Goal: Information Seeking & Learning: Learn about a topic

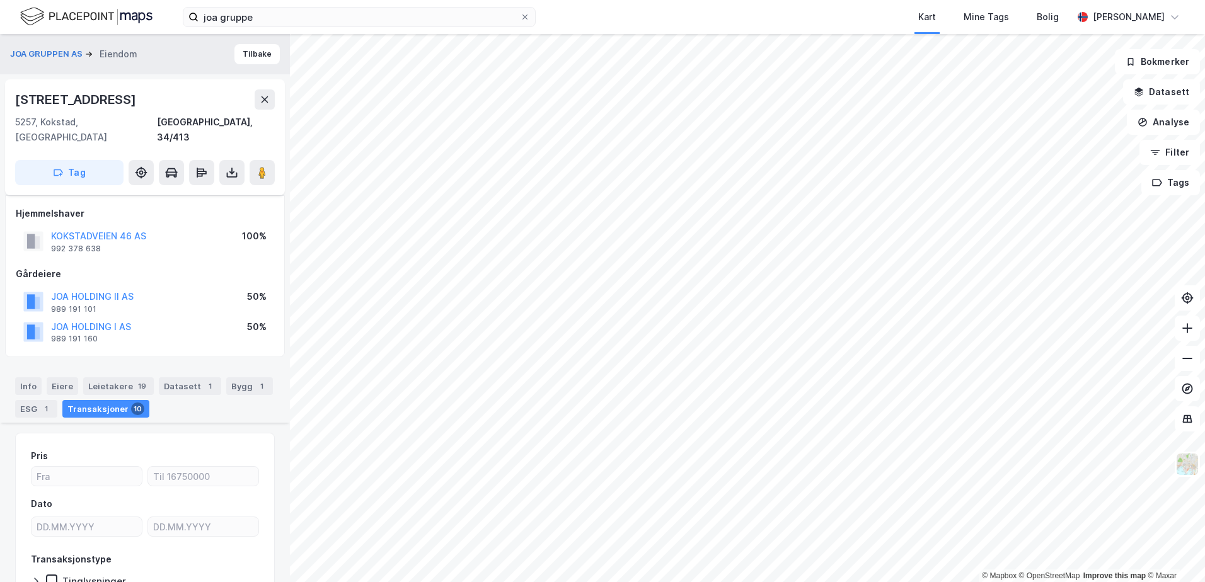
scroll to position [387, 0]
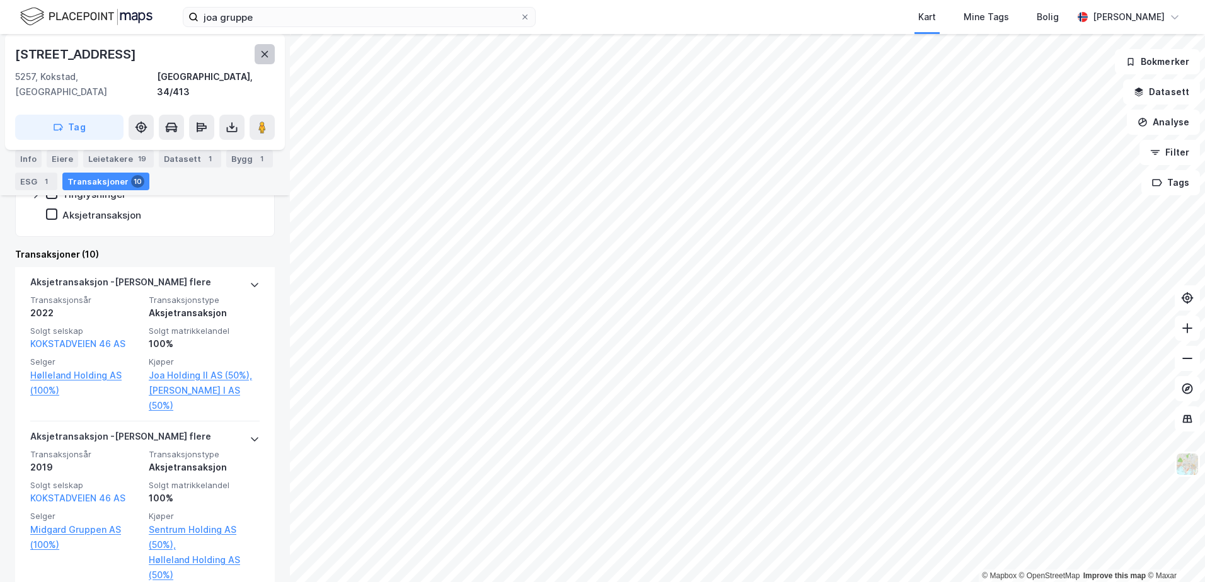
click at [256, 60] on button at bounding box center [265, 54] width 20 height 20
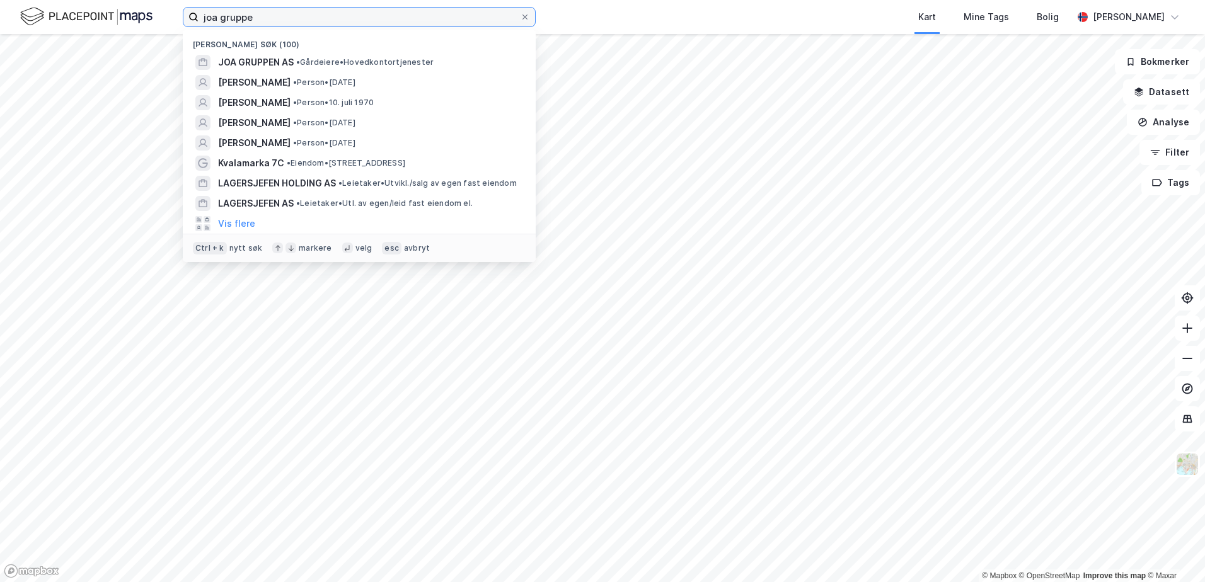
click at [493, 20] on input "joa gruppe" at bounding box center [358, 17] width 321 height 19
click at [495, 20] on input "joa gruppe" at bounding box center [358, 17] width 321 height 19
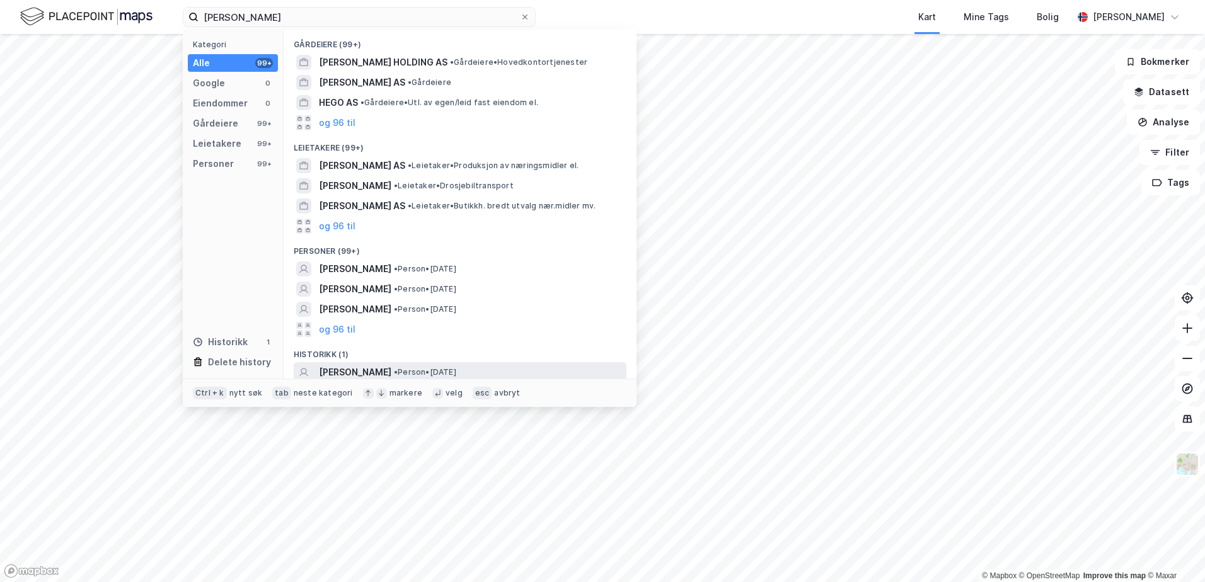
click at [539, 362] on div "[PERSON_NAME] • Person • [DATE]" at bounding box center [460, 372] width 333 height 20
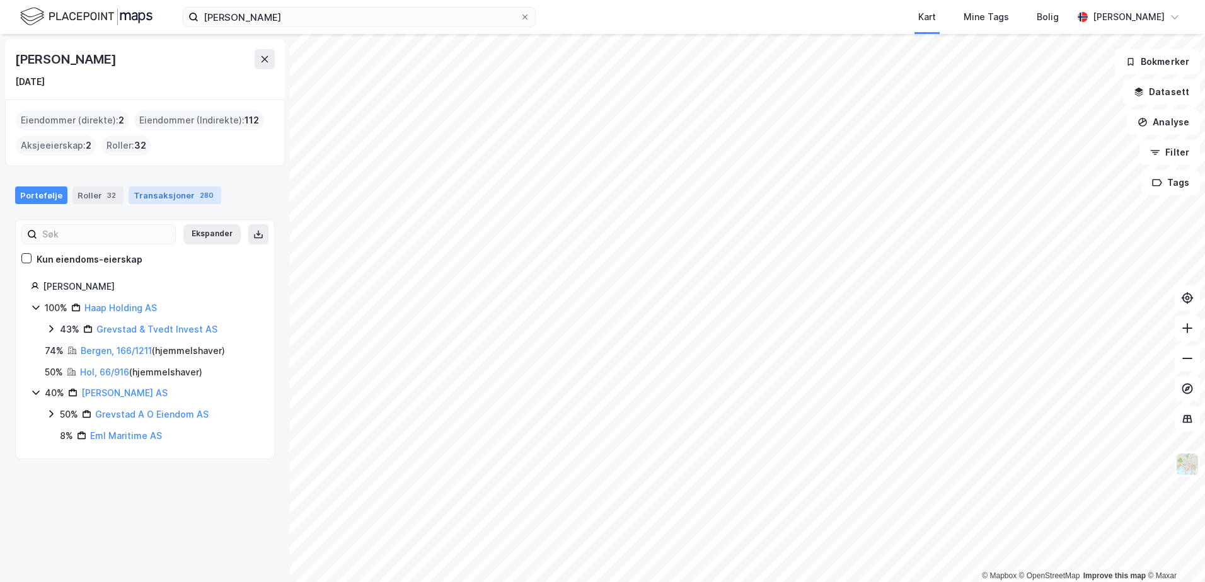
click at [157, 199] on div "Transaksjoner 280" at bounding box center [175, 195] width 93 height 18
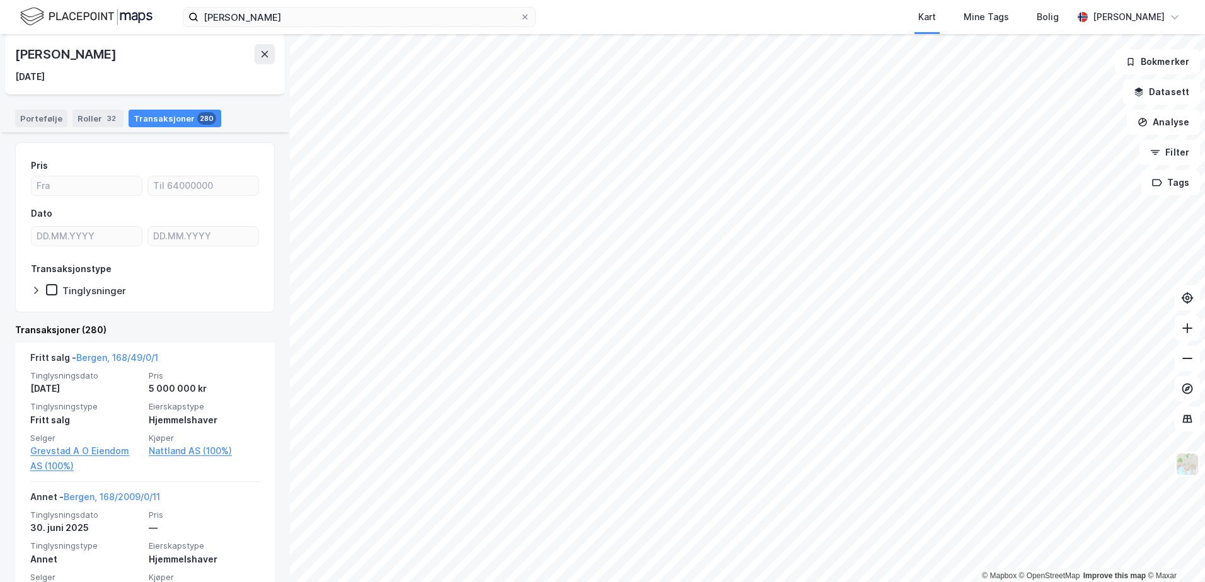
scroll to position [63, 0]
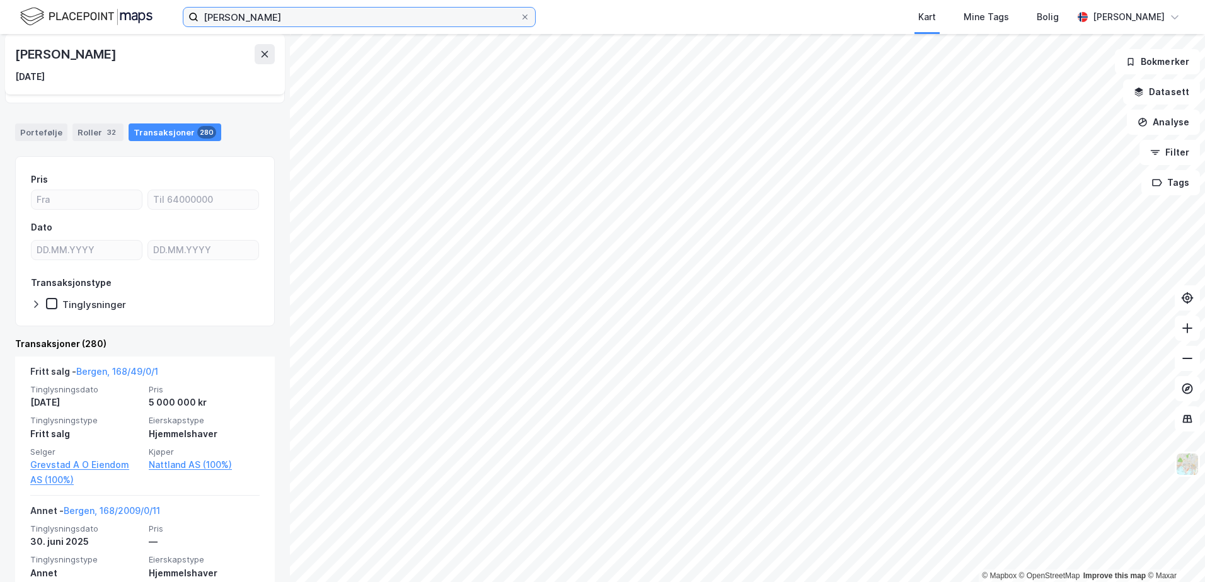
click at [232, 15] on input "[PERSON_NAME]" at bounding box center [358, 17] width 321 height 19
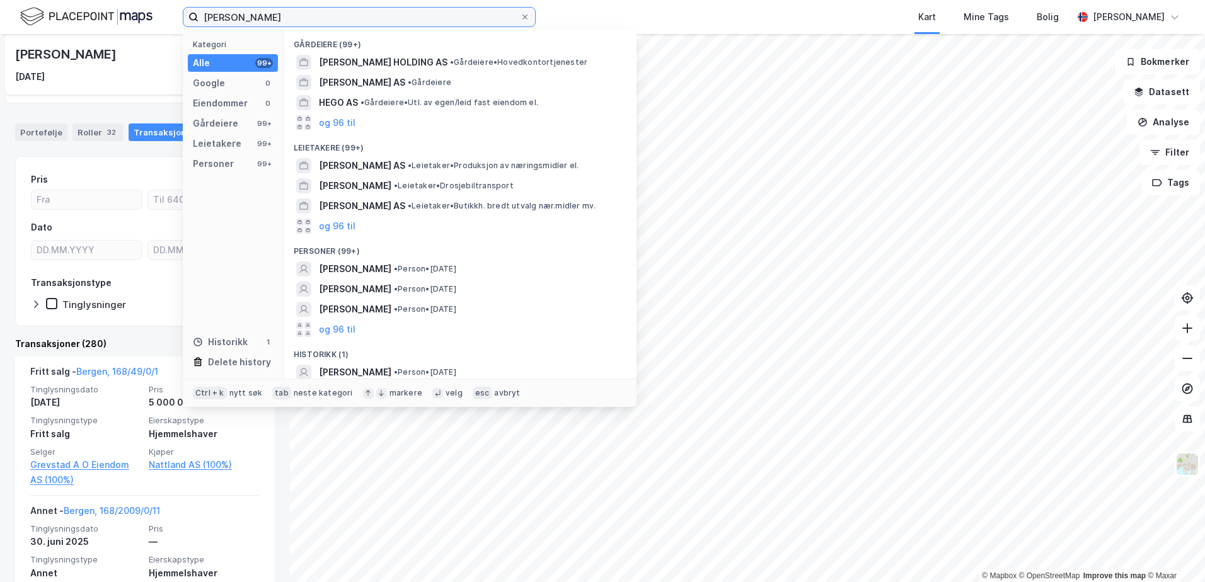
click at [232, 15] on input "[PERSON_NAME]" at bounding box center [358, 17] width 321 height 19
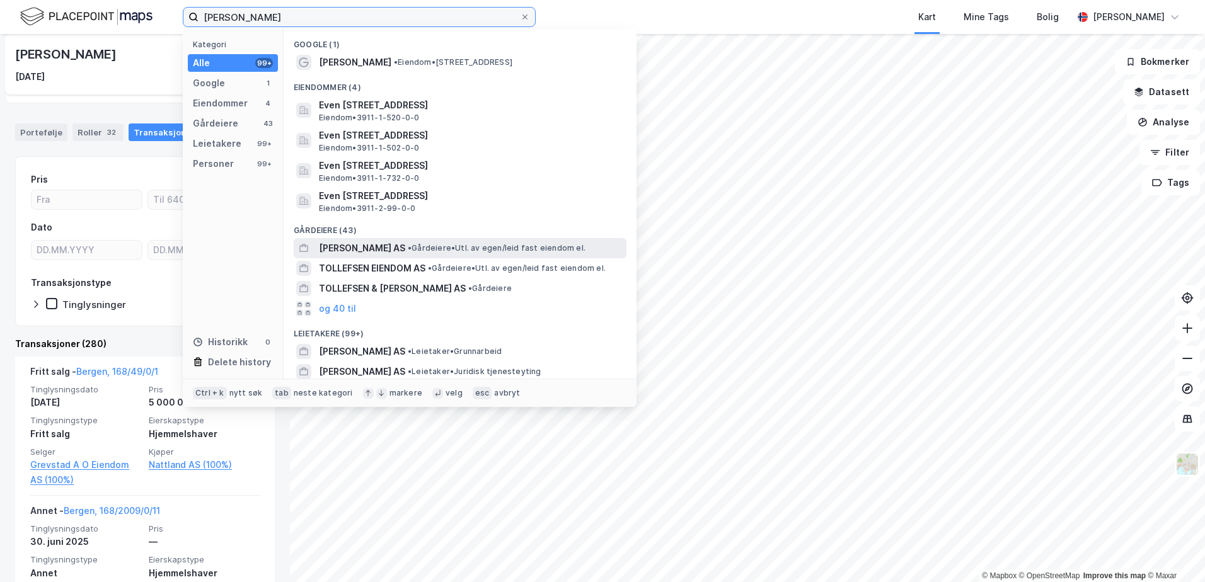
scroll to position [126, 0]
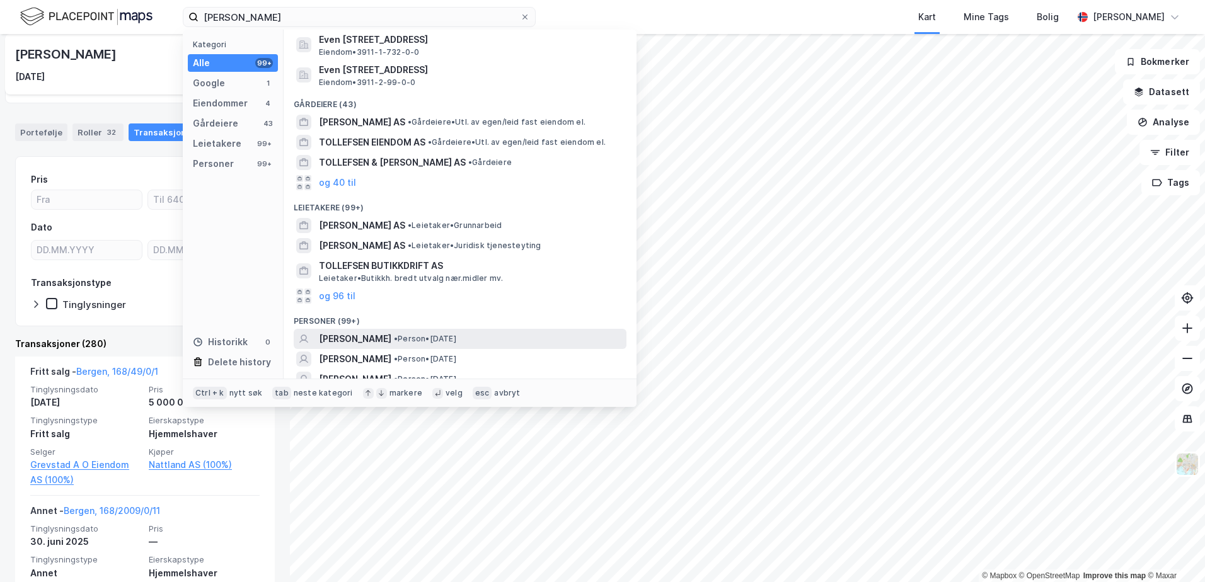
click at [348, 336] on span "[PERSON_NAME]" at bounding box center [355, 338] width 72 height 15
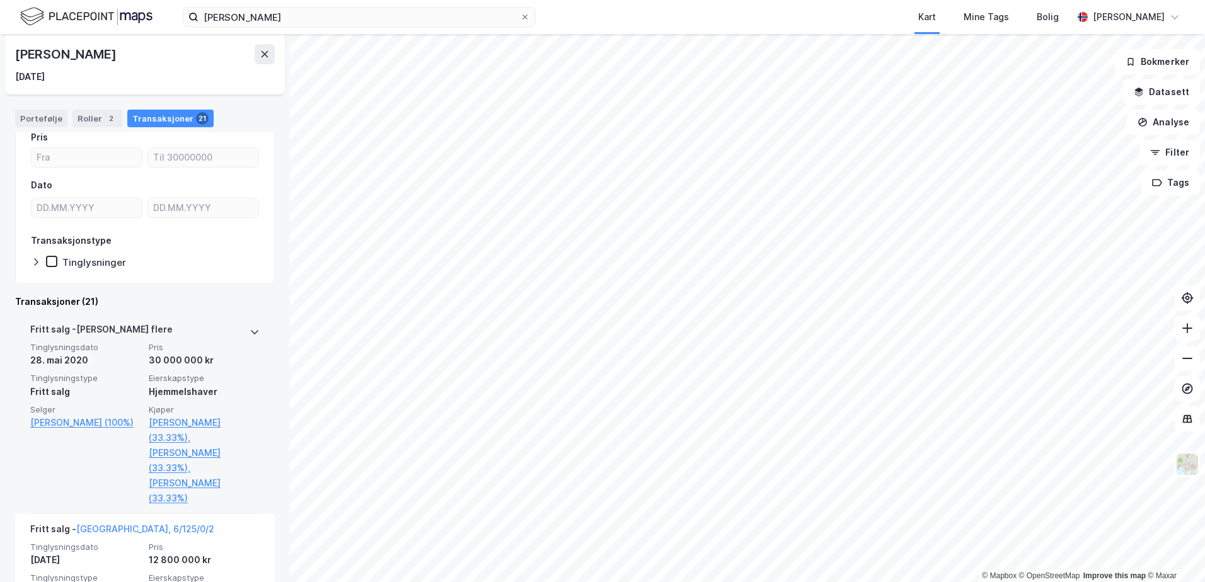
scroll to position [126, 0]
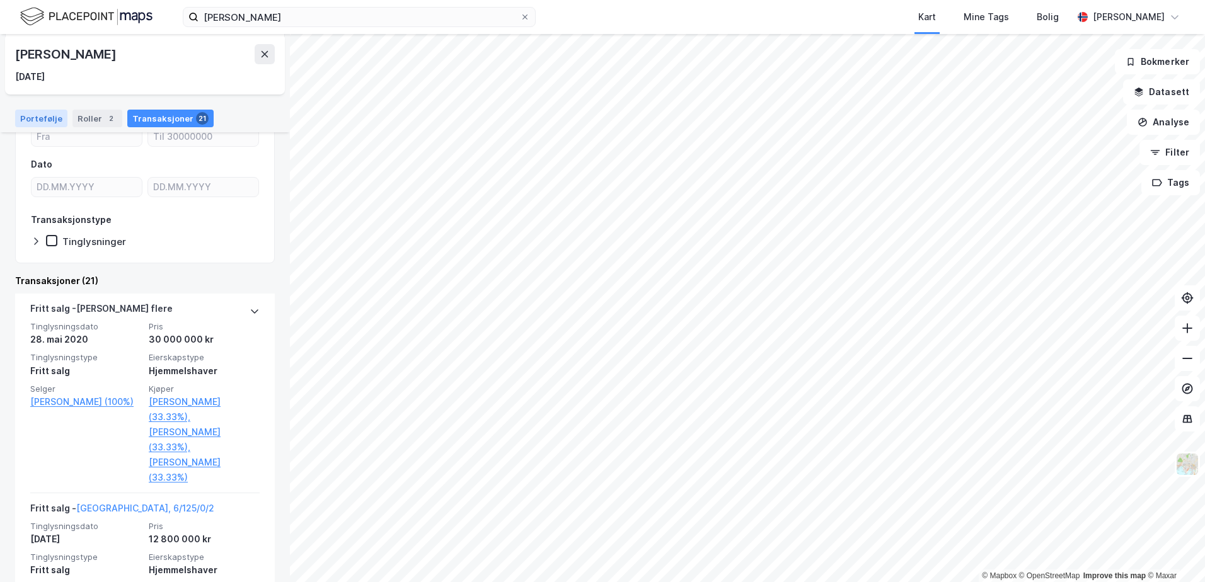
click at [35, 125] on div "Portefølje" at bounding box center [41, 119] width 52 height 18
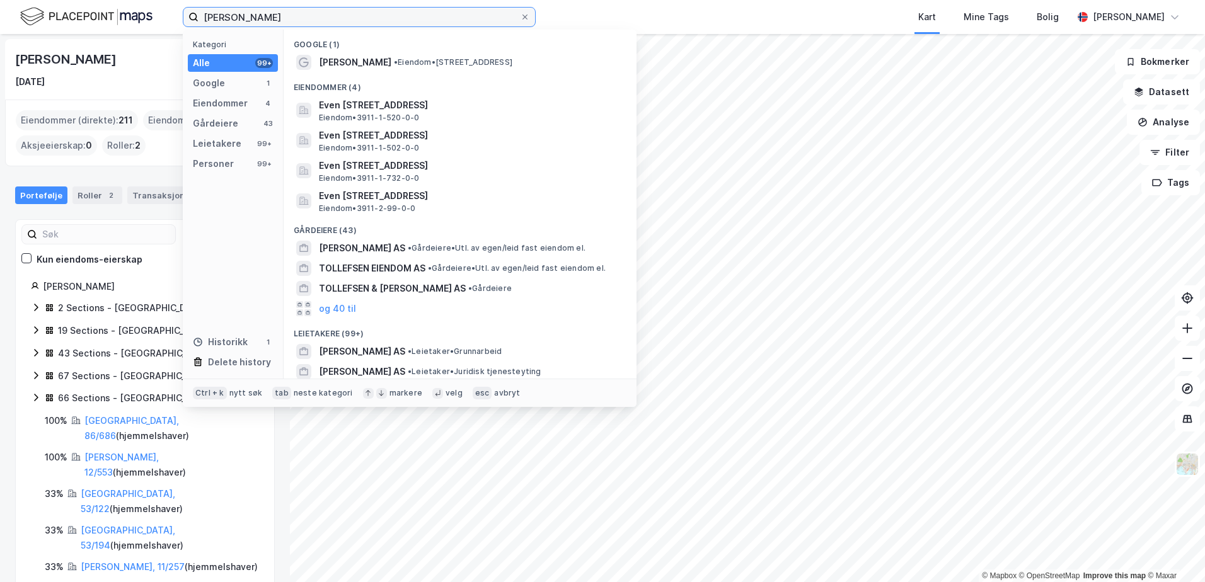
click at [352, 23] on input "[PERSON_NAME]" at bounding box center [358, 17] width 321 height 19
click at [307, 22] on input "[PERSON_NAME]" at bounding box center [358, 17] width 321 height 19
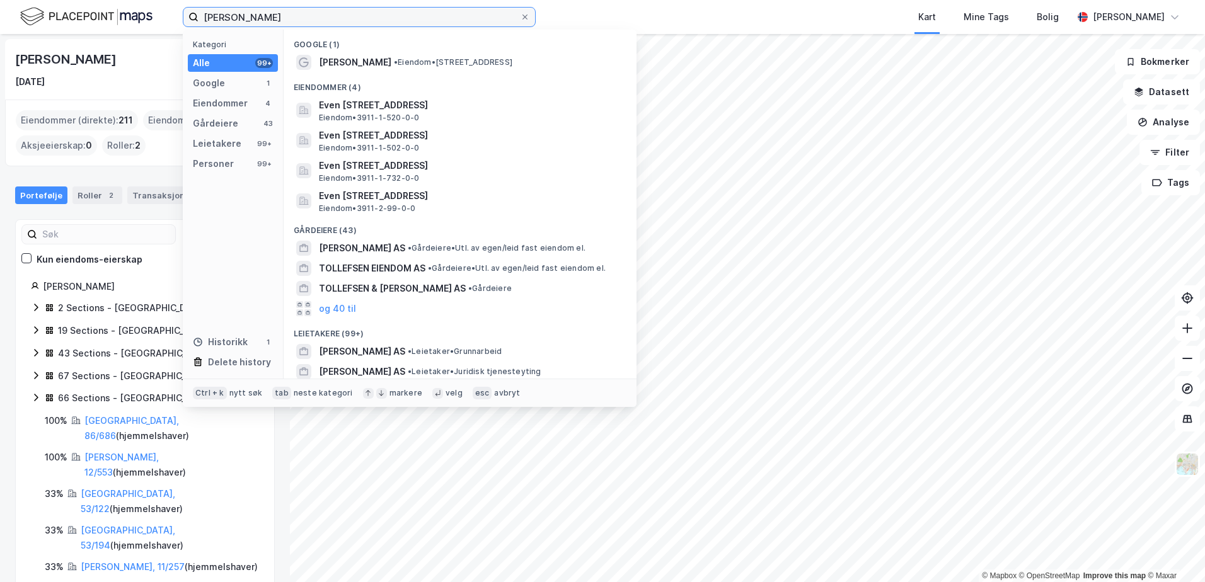
click at [307, 22] on input "[PERSON_NAME]" at bounding box center [358, 17] width 321 height 19
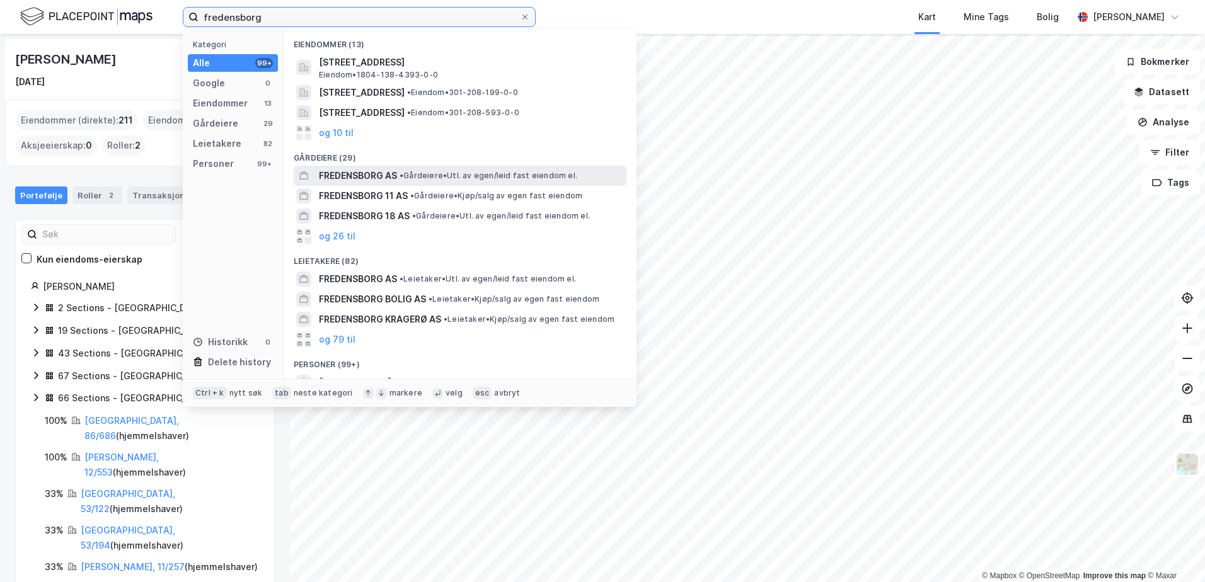
type input "fredensborg"
click at [364, 177] on span "FREDENSBORG AS" at bounding box center [358, 175] width 78 height 15
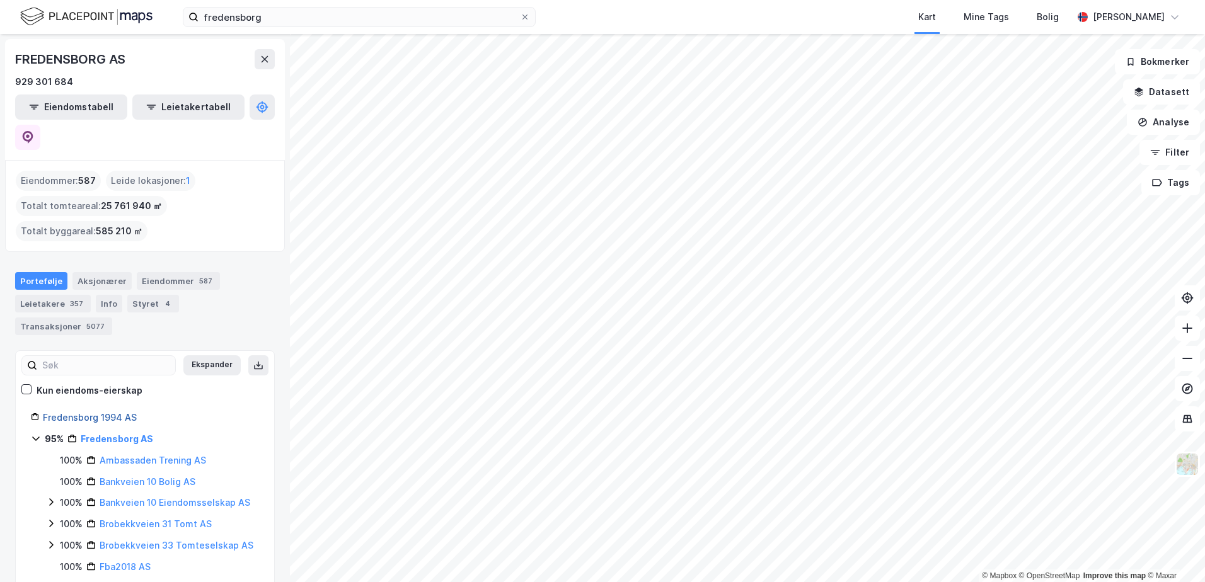
click at [121, 412] on link "Fredensborg 1994 AS" at bounding box center [90, 417] width 94 height 11
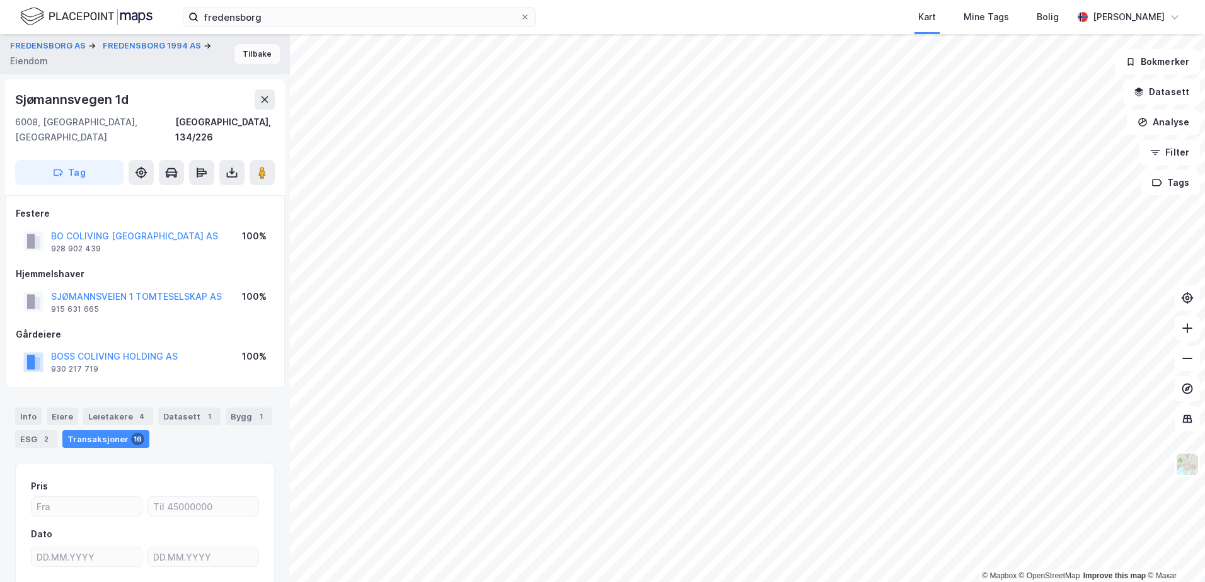
click at [243, 58] on button "Tilbake" at bounding box center [256, 54] width 45 height 20
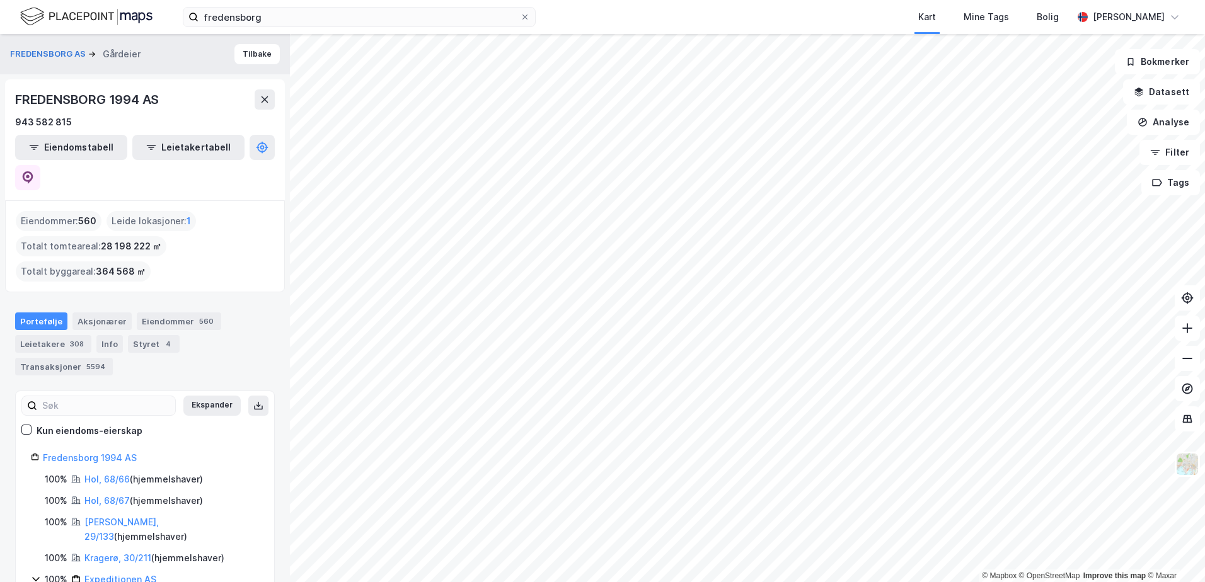
click at [686, 581] on html "fredensborg Kart Mine Tags Bolig [PERSON_NAME] © Mapbox © OpenStreetMap Improve…" at bounding box center [602, 291] width 1205 height 582
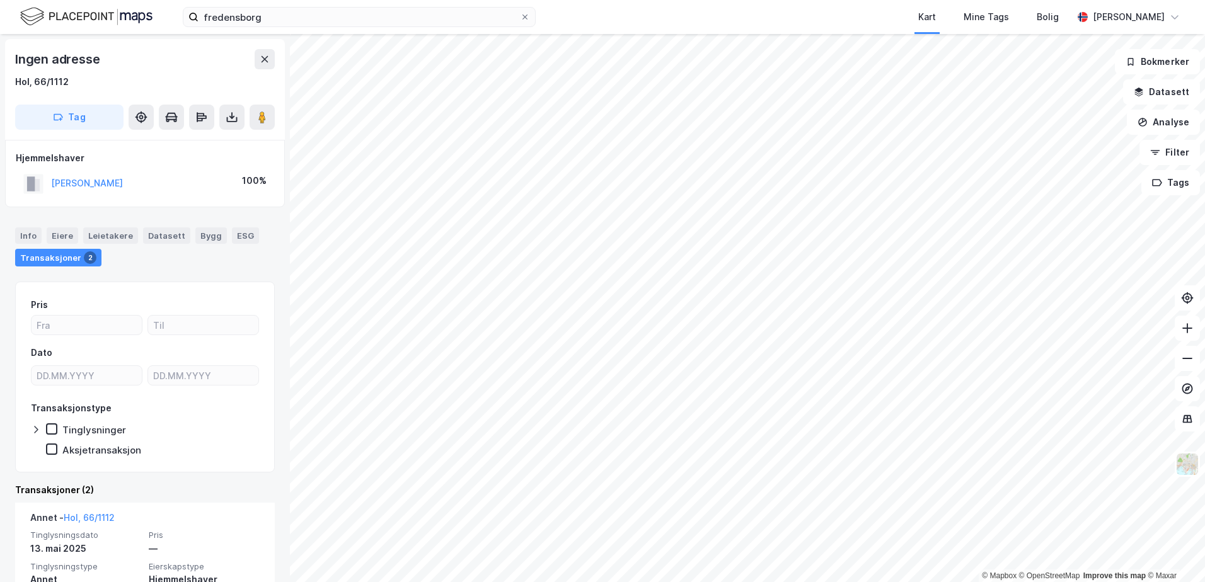
click at [219, 63] on div "Ingen adresse" at bounding box center [145, 59] width 260 height 20
click at [272, 61] on button at bounding box center [265, 59] width 20 height 20
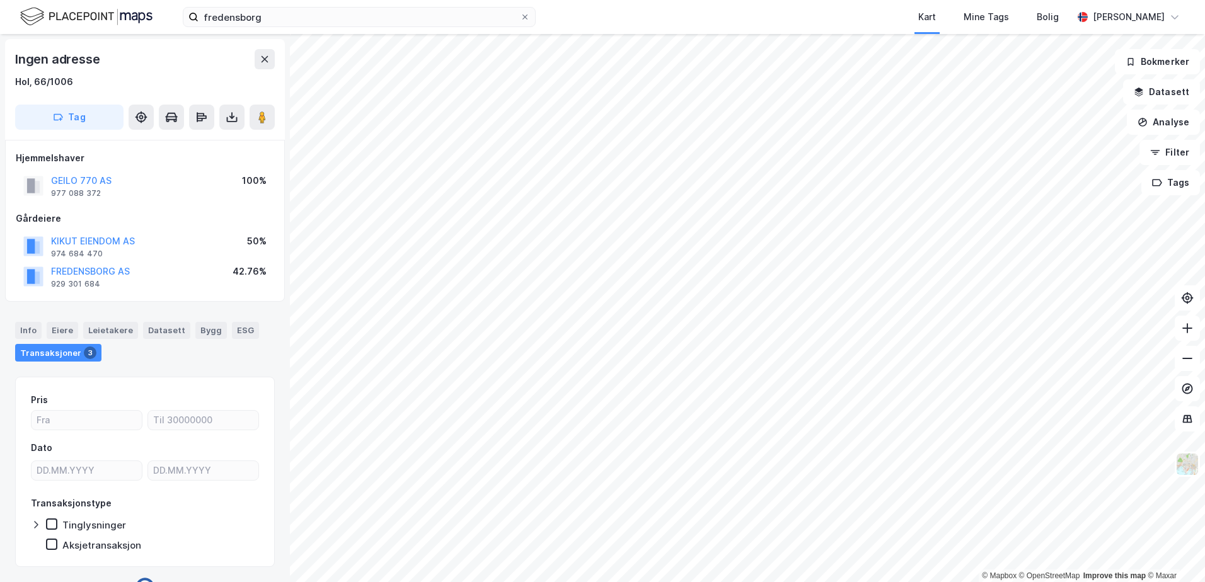
scroll to position [4, 0]
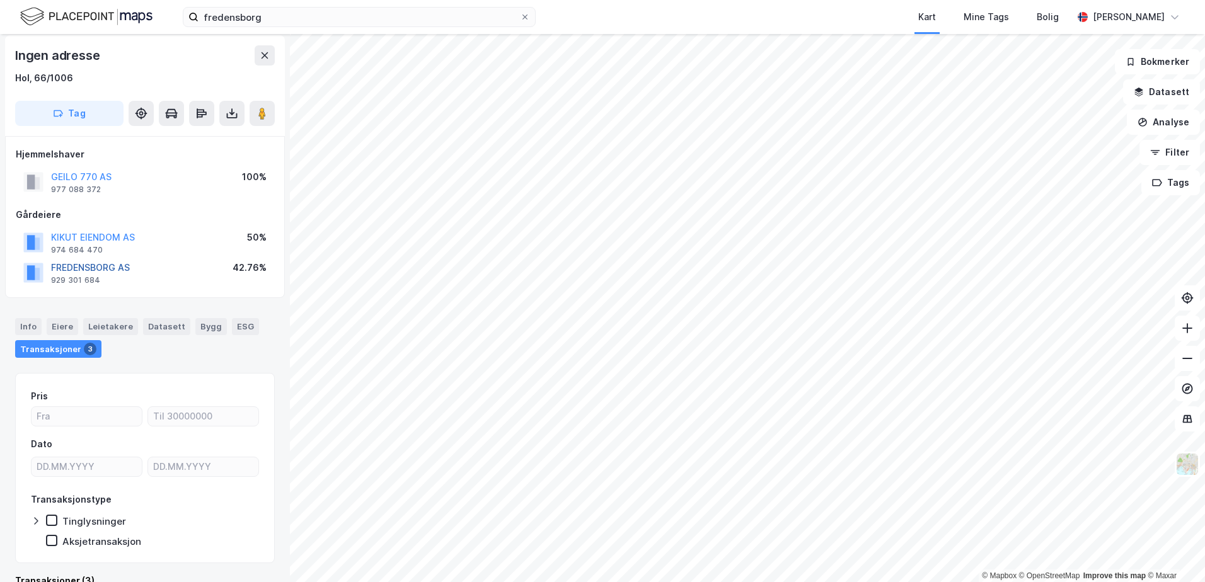
click at [0, 0] on button "FREDENSBORG AS" at bounding box center [0, 0] width 0 height 0
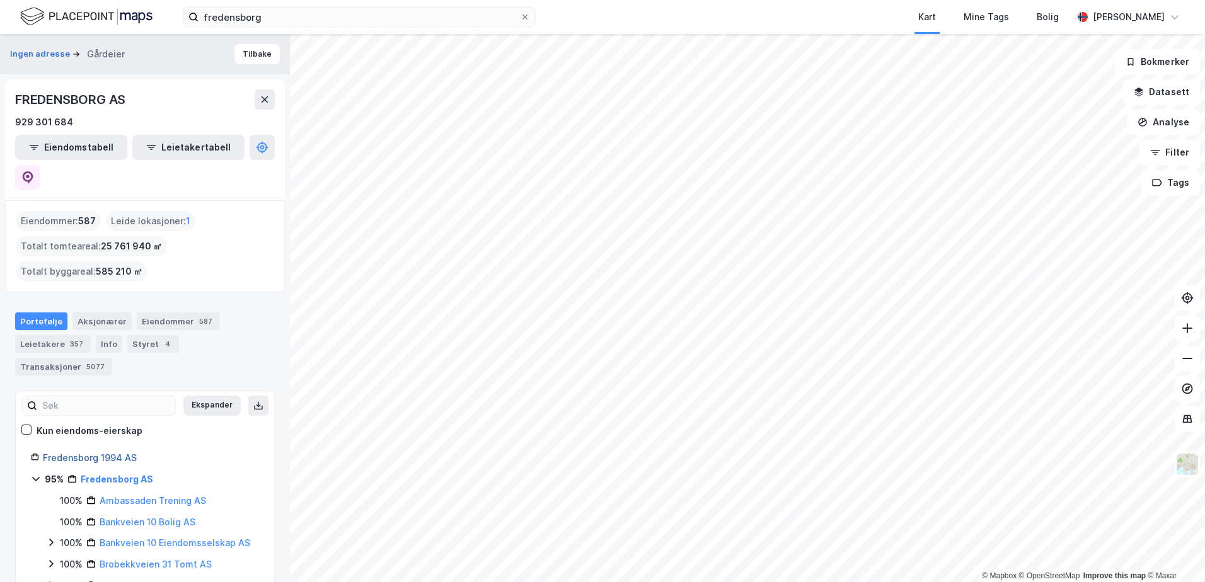
click at [93, 452] on link "Fredensborg 1994 AS" at bounding box center [90, 457] width 94 height 11
